Goal: Transaction & Acquisition: Purchase product/service

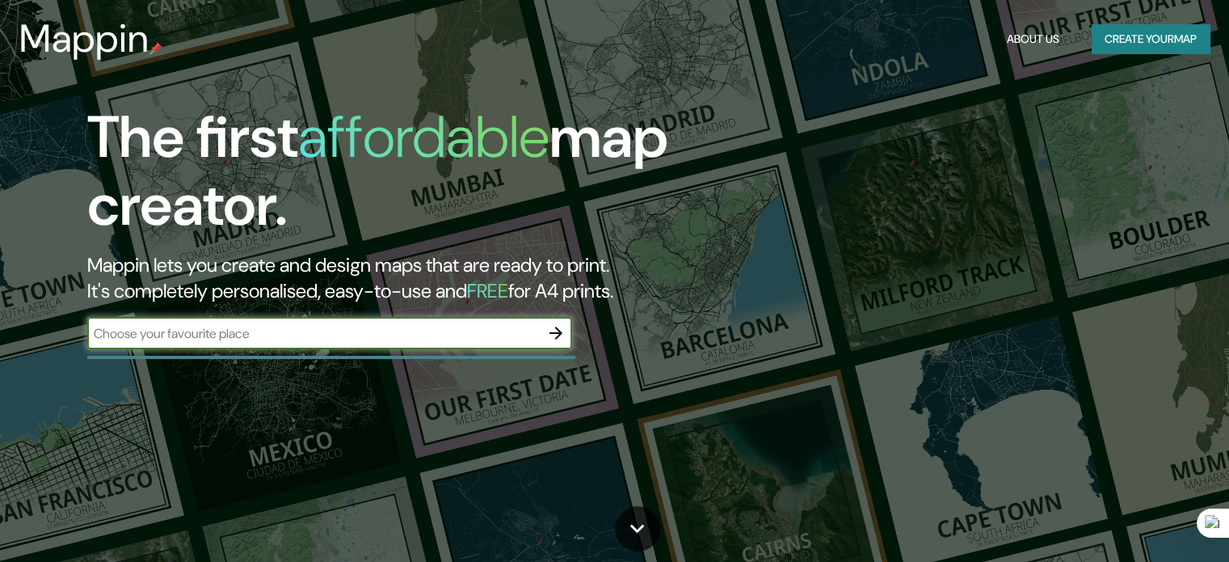
click at [558, 335] on icon "button" at bounding box center [555, 332] width 19 height 19
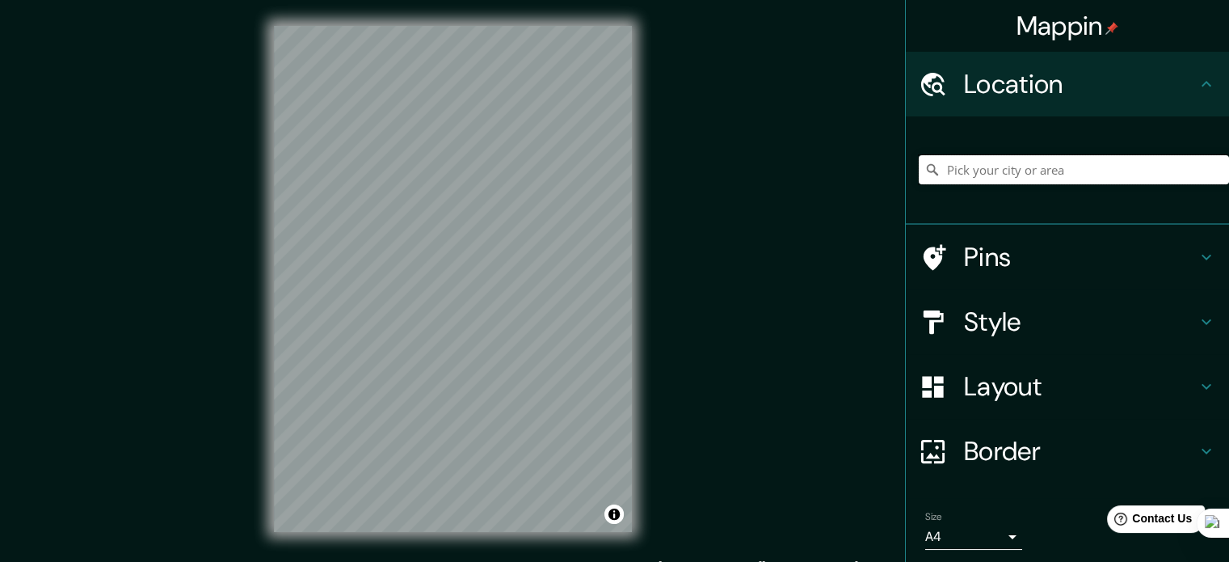
click at [968, 171] on input "Pick your city or area" at bounding box center [1074, 169] width 310 height 29
click at [975, 110] on div "Location" at bounding box center [1067, 84] width 323 height 65
click at [966, 174] on input "Pick your city or area" at bounding box center [1074, 169] width 310 height 29
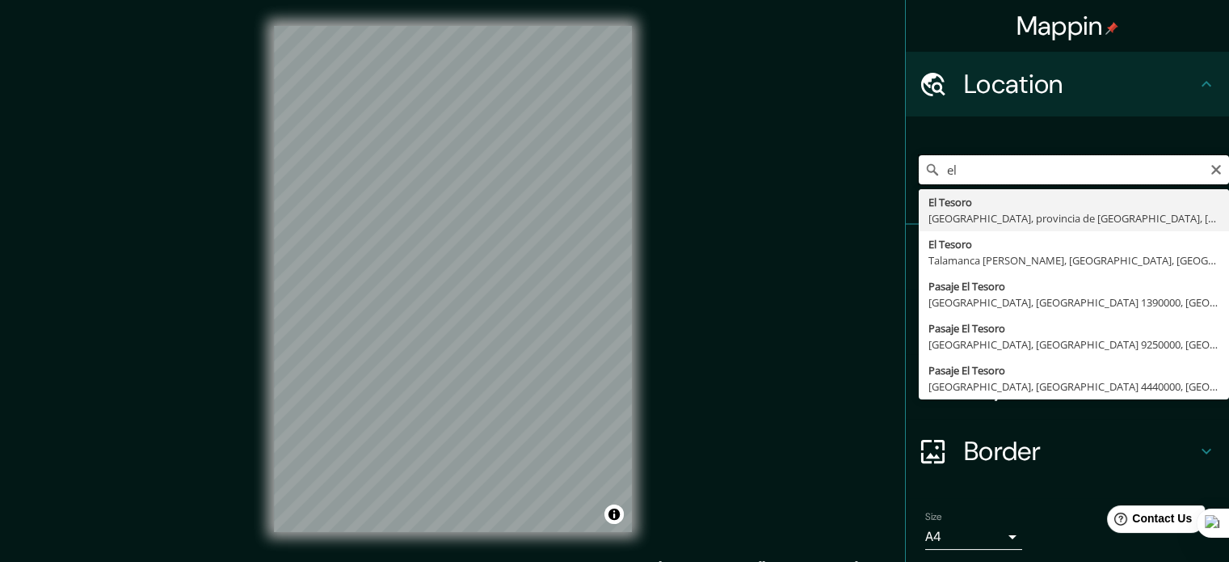
type input "e"
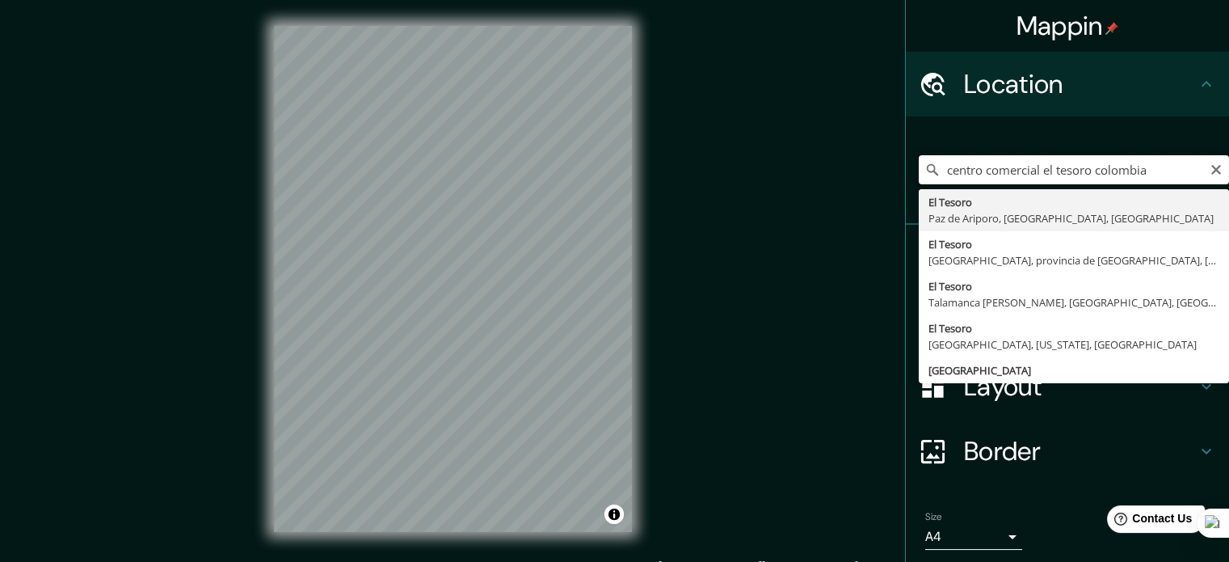
click at [1156, 162] on input "centro comercial el tesoro colombia" at bounding box center [1074, 169] width 310 height 29
click at [1158, 160] on input "centro comercial el tesoro colombia" at bounding box center [1074, 169] width 310 height 29
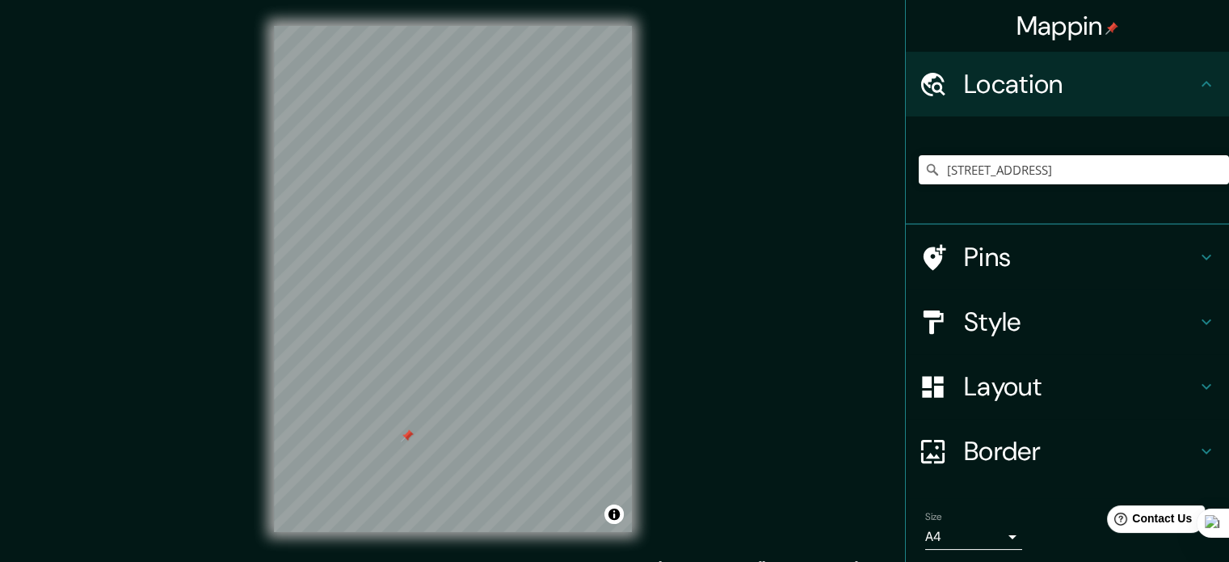
click at [401, 441] on div at bounding box center [407, 435] width 13 height 13
click at [405, 408] on div at bounding box center [403, 405] width 13 height 13
click at [405, 442] on div at bounding box center [406, 437] width 13 height 13
click at [427, 373] on div at bounding box center [433, 369] width 13 height 13
click at [423, 367] on div at bounding box center [424, 368] width 13 height 13
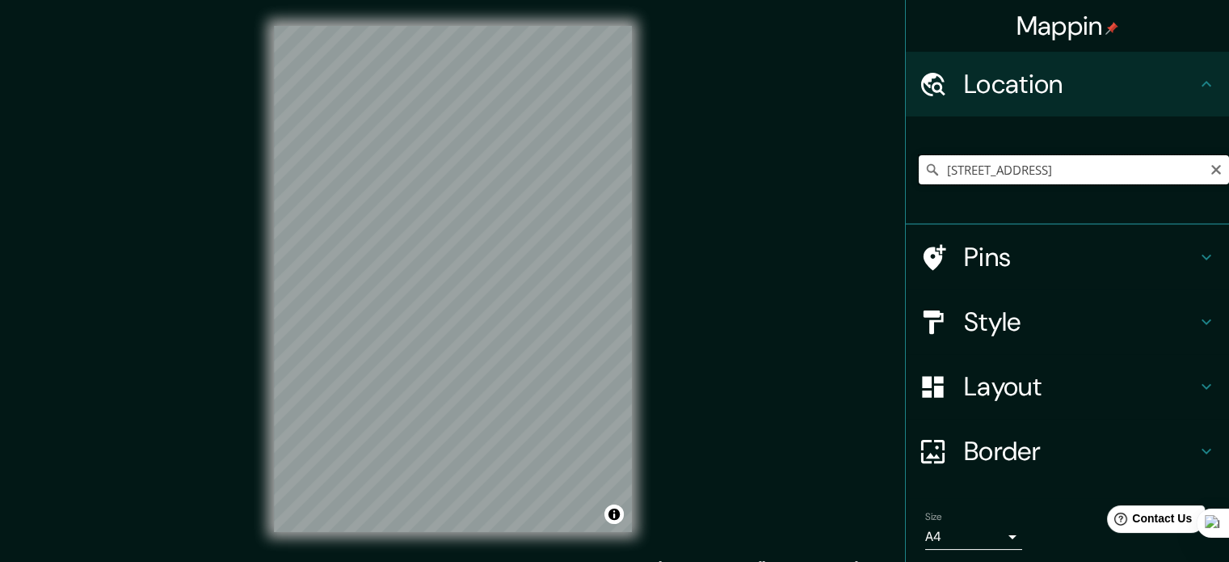
click at [1038, 170] on input "[STREET_ADDRESS]" at bounding box center [1074, 169] width 310 height 29
click at [1050, 170] on input "[STREET_ADDRESS]" at bounding box center [1074, 169] width 310 height 29
drag, startPoint x: 1050, startPoint y: 167, endPoint x: 916, endPoint y: 166, distance: 134.9
click at [919, 166] on div "[STREET_ADDRESS]" at bounding box center [1074, 169] width 310 height 29
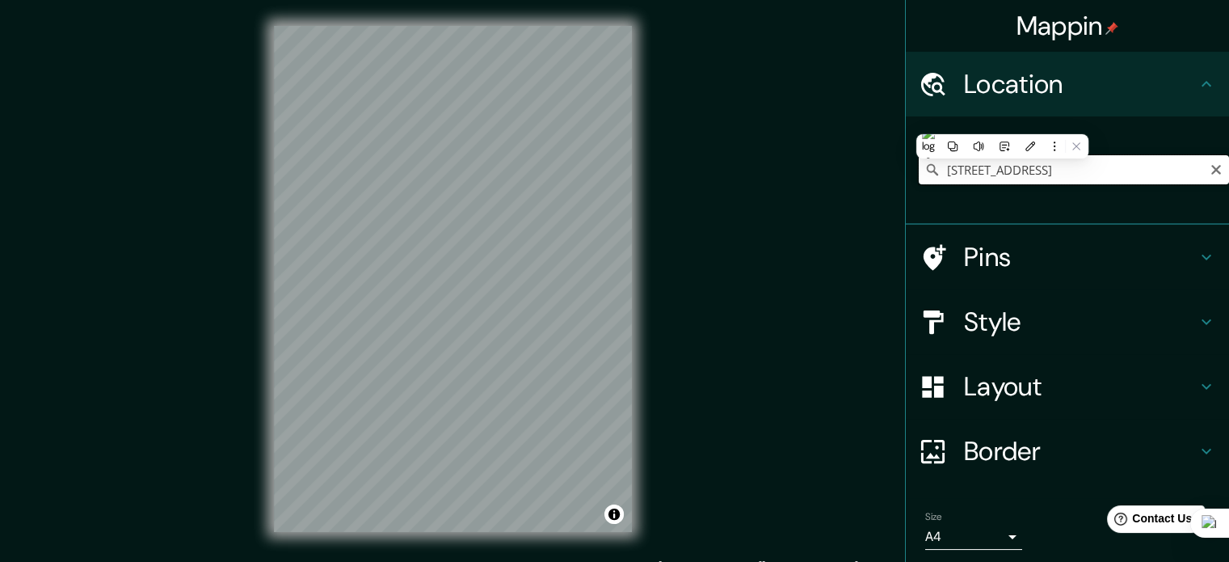
paste input "25A # 1A Sur - 45."
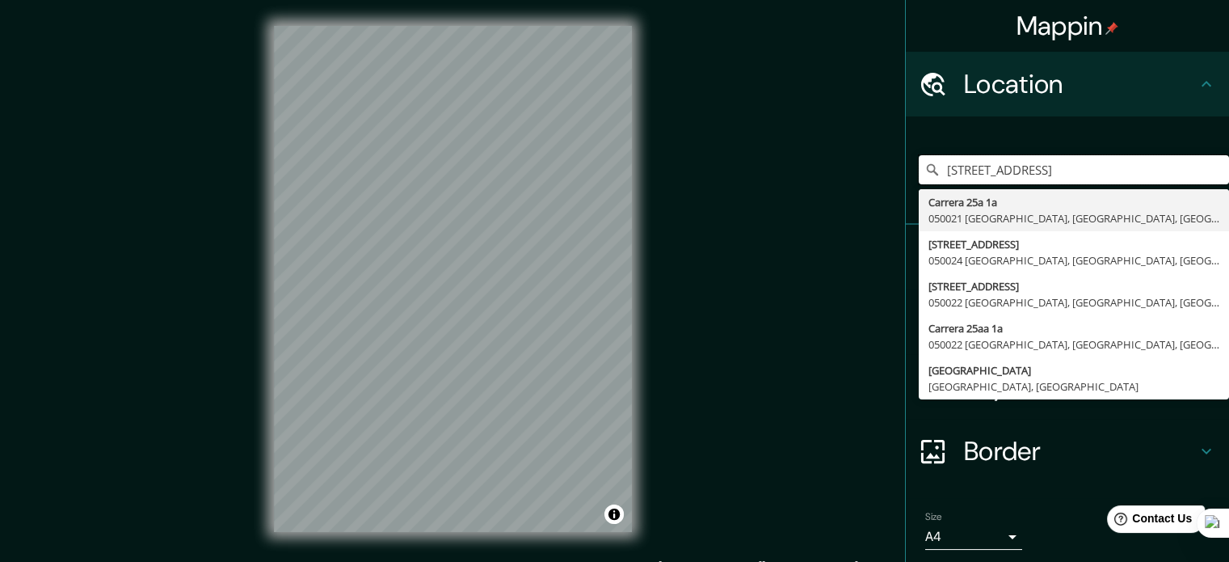
type input "[STREET_ADDRESS]"
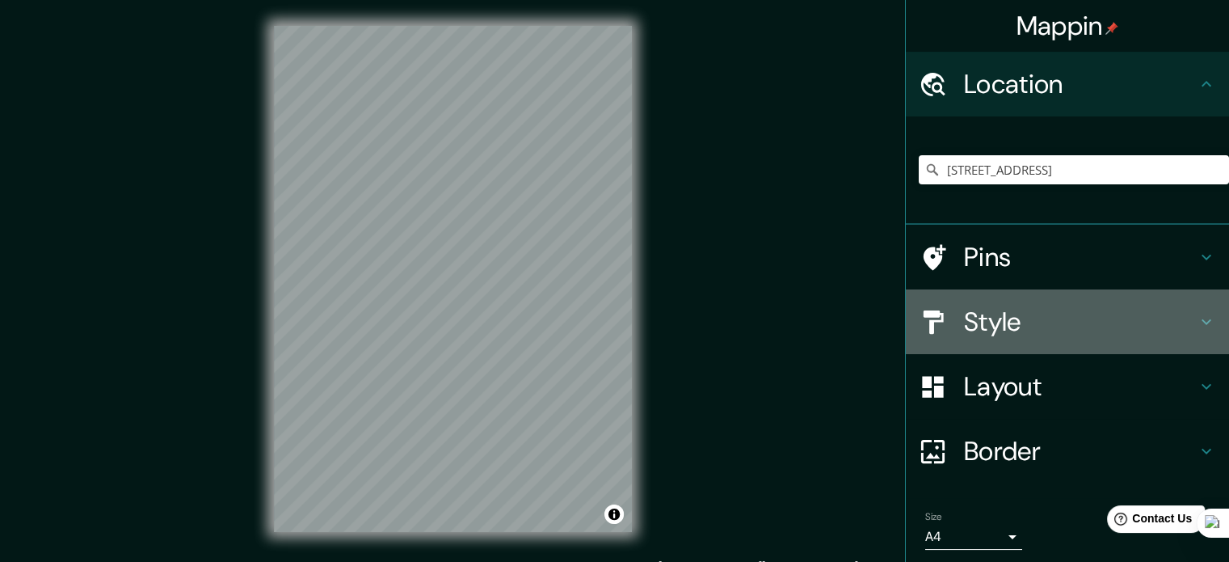
click at [994, 324] on h4 "Style" at bounding box center [1080, 321] width 233 height 32
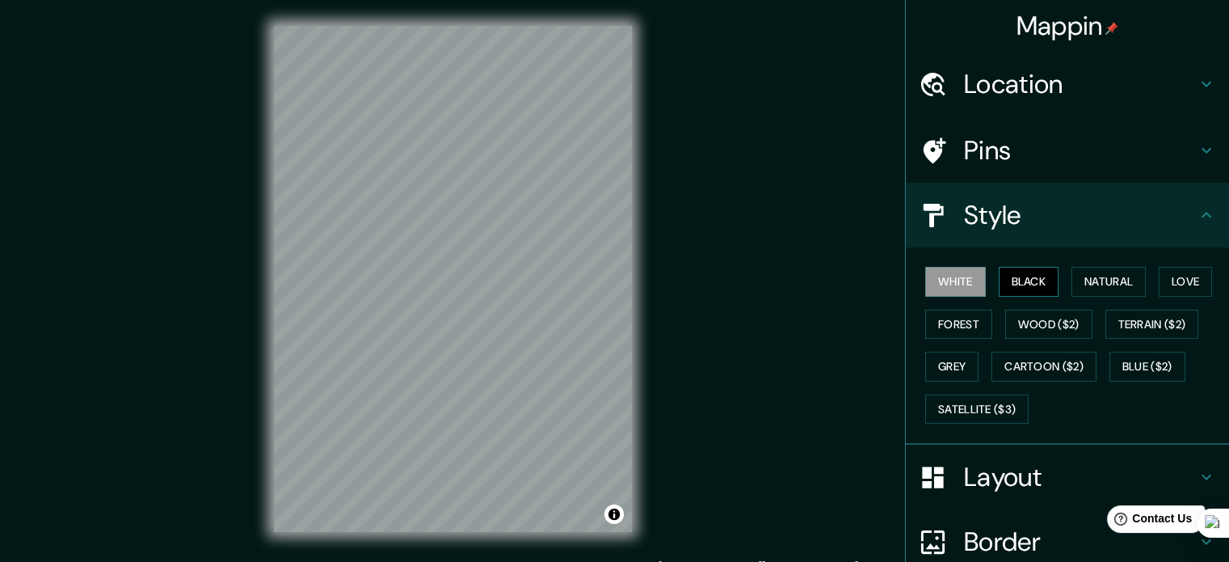
click at [1021, 284] on button "Black" at bounding box center [1029, 282] width 61 height 30
click at [1086, 276] on button "Natural" at bounding box center [1108, 282] width 74 height 30
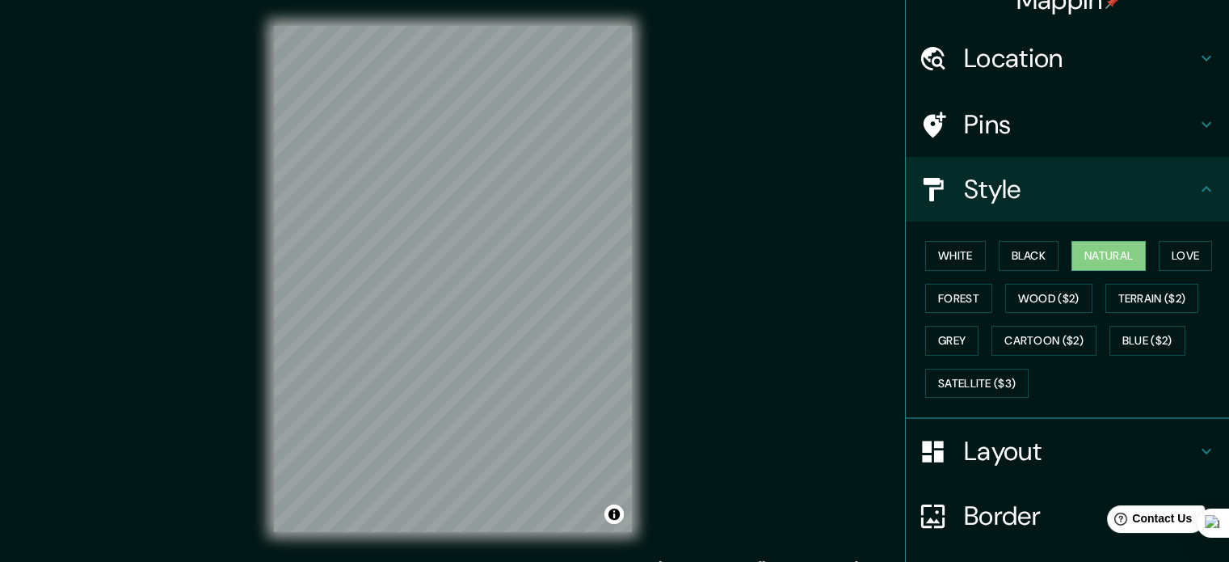
scroll to position [144, 0]
